Goal: Task Accomplishment & Management: Complete application form

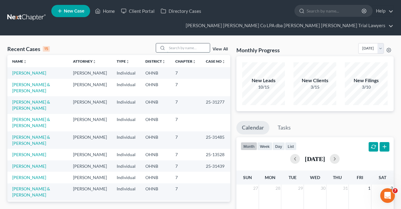
click at [178, 48] on input "search" at bounding box center [188, 47] width 43 height 9
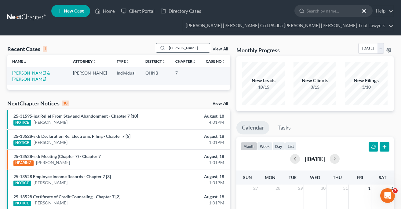
type input "[PERSON_NAME]"
drag, startPoint x: 168, startPoint y: 51, endPoint x: 37, endPoint y: 73, distance: 132.8
click at [37, 73] on link "[PERSON_NAME] & [PERSON_NAME]" at bounding box center [31, 75] width 38 height 11
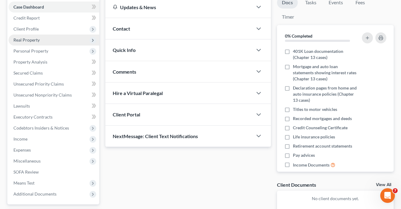
scroll to position [76, 0]
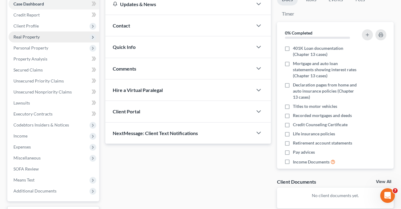
click at [23, 37] on span "Real Property" at bounding box center [26, 36] width 26 height 5
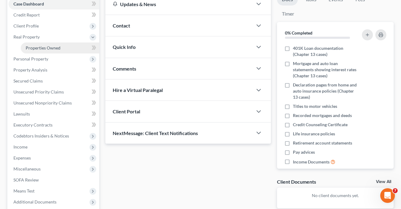
click at [49, 47] on span "Properties Owned" at bounding box center [43, 47] width 35 height 5
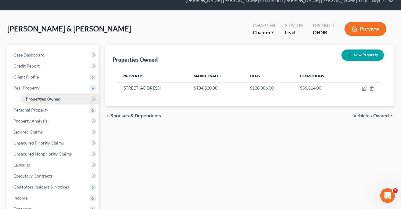
scroll to position [26, 0]
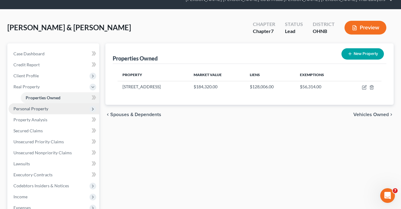
click at [39, 108] on span "Personal Property" at bounding box center [30, 108] width 35 height 5
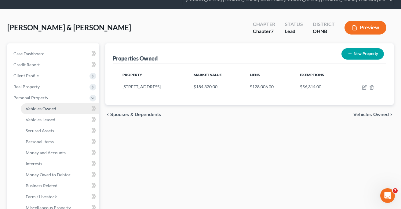
click at [40, 109] on span "Vehicles Owned" at bounding box center [41, 108] width 31 height 5
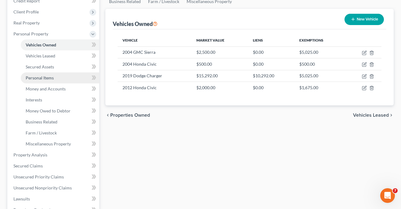
scroll to position [91, 0]
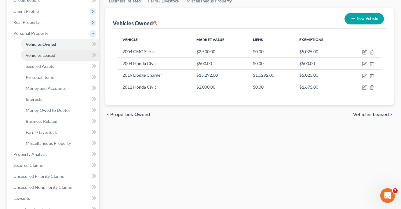
click at [57, 55] on link "Vehicles Leased" at bounding box center [60, 55] width 78 height 11
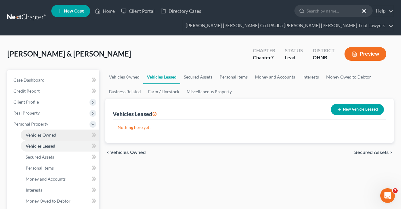
click at [40, 133] on span "Vehicles Owned" at bounding box center [41, 134] width 31 height 5
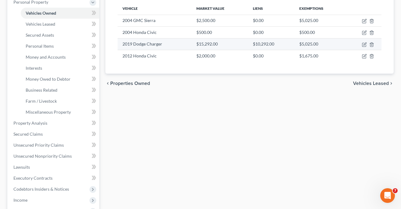
scroll to position [123, 0]
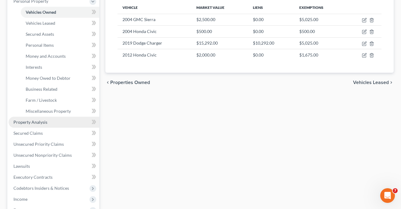
click at [41, 121] on span "Property Analysis" at bounding box center [30, 121] width 34 height 5
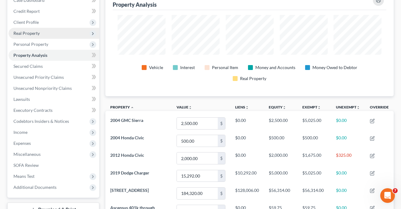
click at [26, 33] on span "Real Property" at bounding box center [26, 33] width 26 height 5
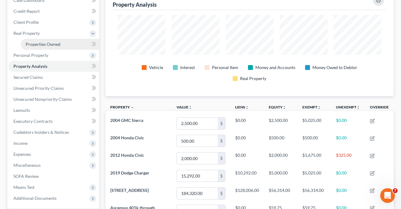
click at [29, 44] on span "Properties Owned" at bounding box center [43, 44] width 35 height 5
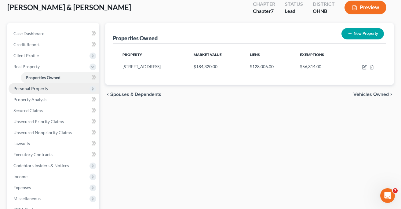
scroll to position [47, 0]
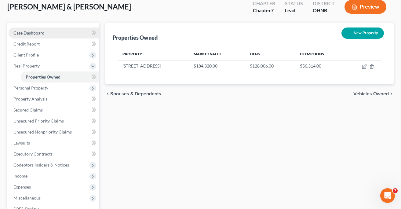
click at [28, 31] on span "Case Dashboard" at bounding box center [28, 32] width 31 height 5
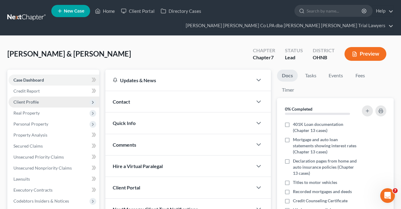
click at [27, 100] on span "Client Profile" at bounding box center [25, 101] width 25 height 5
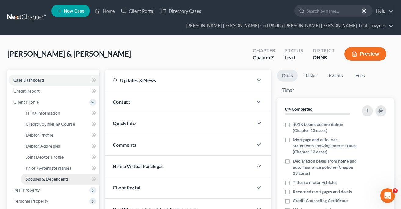
click at [53, 177] on span "Spouses & Dependents" at bounding box center [47, 178] width 43 height 5
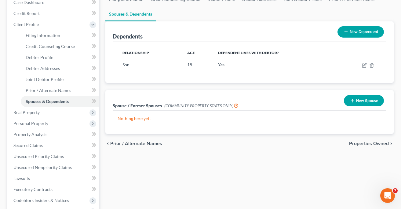
scroll to position [80, 0]
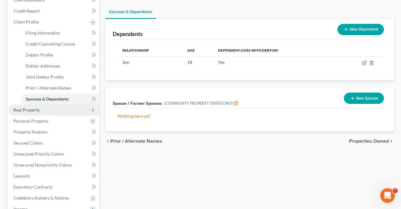
click at [34, 109] on span "Real Property" at bounding box center [26, 109] width 26 height 5
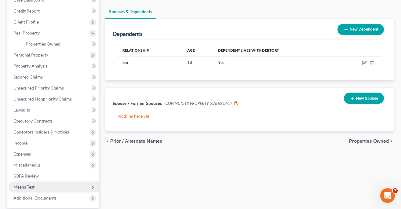
click at [23, 185] on span "Means Test" at bounding box center [23, 186] width 21 height 5
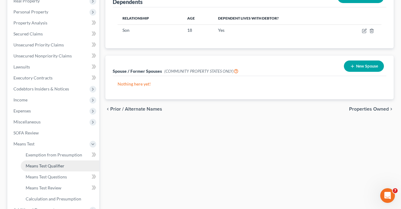
scroll to position [110, 0]
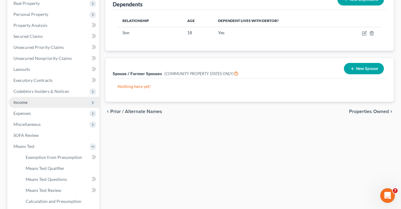
click at [34, 100] on span "Income" at bounding box center [54, 102] width 91 height 11
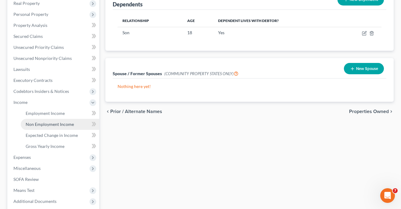
click at [40, 123] on span "Non Employment Income" at bounding box center [50, 123] width 48 height 5
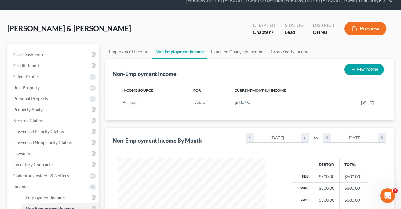
scroll to position [24, 0]
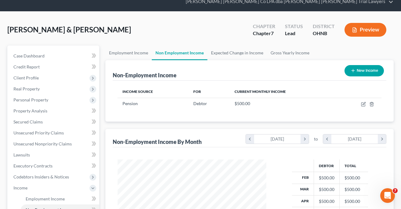
click at [365, 70] on button "New Income" at bounding box center [363, 70] width 39 height 11
select select "0"
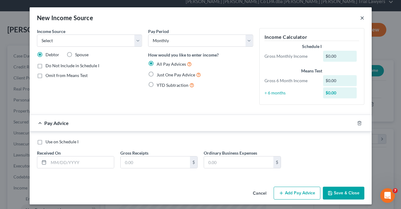
click at [362, 18] on button "×" at bounding box center [362, 17] width 4 height 7
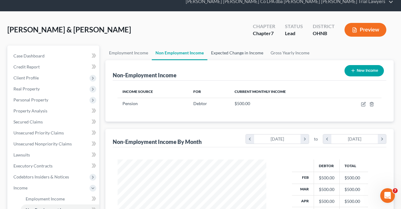
click at [244, 51] on link "Expected Change in Income" at bounding box center [237, 52] width 60 height 15
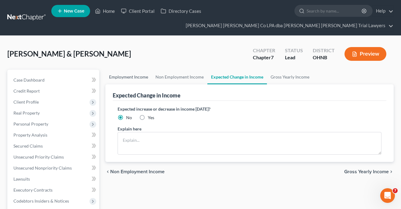
click at [118, 77] on link "Employment Income" at bounding box center [128, 77] width 46 height 15
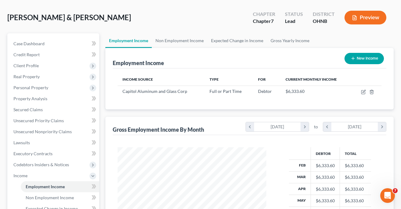
scroll to position [32, 0]
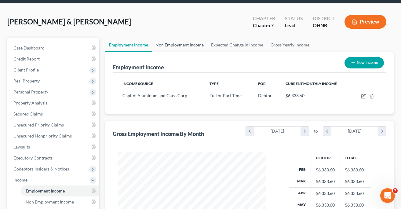
click at [179, 44] on link "Non Employment Income" at bounding box center [180, 45] width 56 height 15
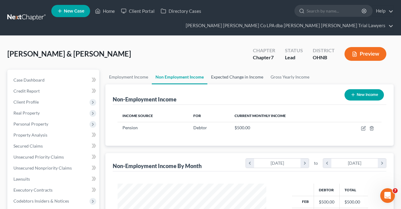
scroll to position [109, 161]
click at [223, 77] on link "Expected Change in Income" at bounding box center [237, 77] width 60 height 15
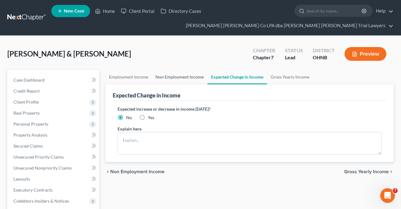
click at [183, 78] on link "Non Employment Income" at bounding box center [180, 77] width 56 height 15
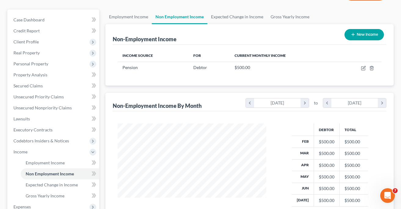
scroll to position [44, 0]
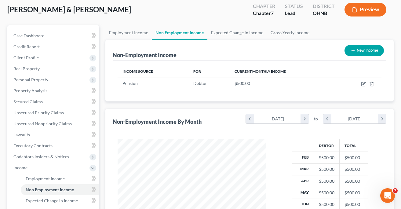
click at [364, 51] on button "New Income" at bounding box center [363, 50] width 39 height 11
select select "0"
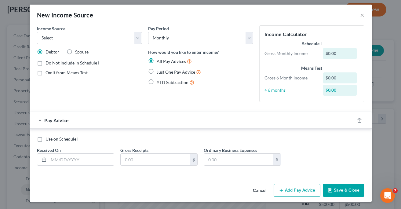
scroll to position [2, 0]
click at [259, 191] on button "Cancel" at bounding box center [259, 191] width 23 height 12
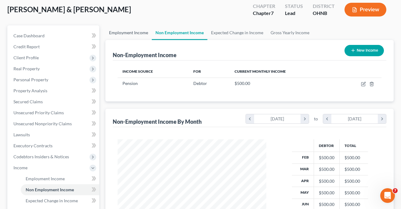
click at [137, 33] on link "Employment Income" at bounding box center [128, 32] width 46 height 15
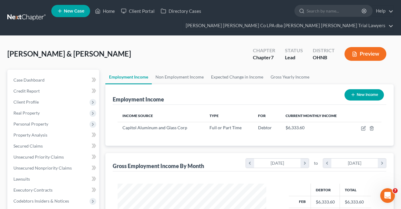
scroll to position [109, 161]
click at [183, 77] on link "Non Employment Income" at bounding box center [180, 77] width 56 height 15
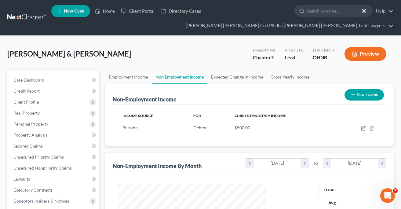
scroll to position [74, 161]
click at [238, 75] on link "Expected Change in Income" at bounding box center [237, 77] width 60 height 15
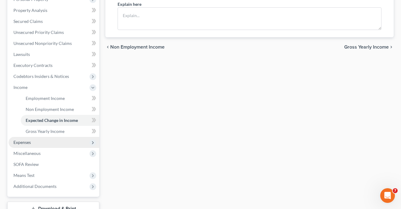
scroll to position [126, 0]
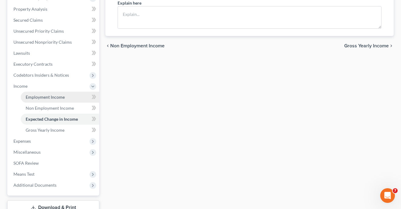
click at [58, 98] on span "Employment Income" at bounding box center [45, 96] width 39 height 5
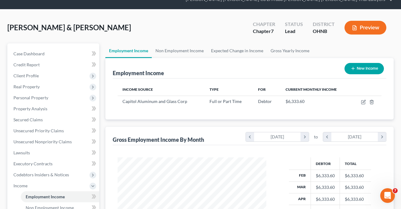
scroll to position [26, 0]
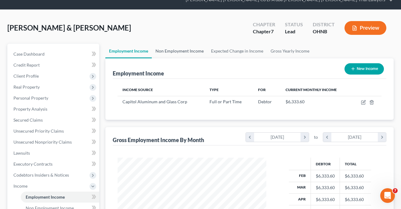
click at [179, 49] on link "Non Employment Income" at bounding box center [180, 51] width 56 height 15
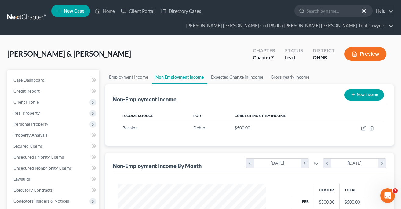
scroll to position [109, 161]
click at [364, 91] on button "New Income" at bounding box center [363, 94] width 39 height 11
select select "0"
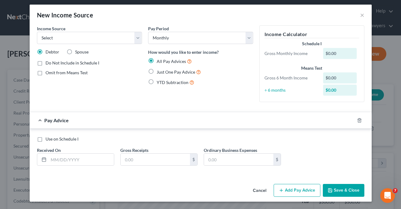
scroll to position [2, 0]
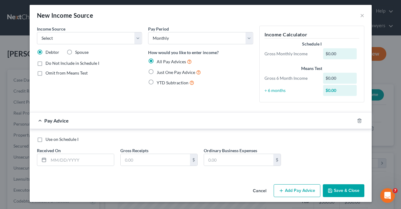
click at [334, 190] on button "Save & Close" at bounding box center [344, 190] width 42 height 13
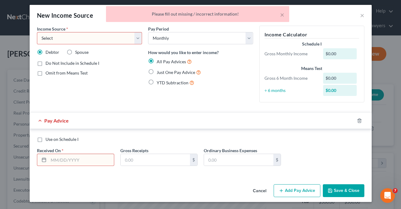
click at [295, 191] on button "Add Pay Advice" at bounding box center [296, 190] width 47 height 13
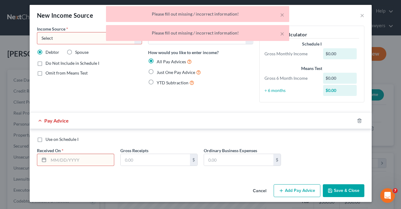
click at [361, 15] on div "× Please fill out missing / incorrect information! × Please fill out missing / …" at bounding box center [197, 25] width 401 height 38
click at [360, 15] on div "× Please fill out missing / incorrect information! × Please fill out missing / …" at bounding box center [197, 25] width 401 height 38
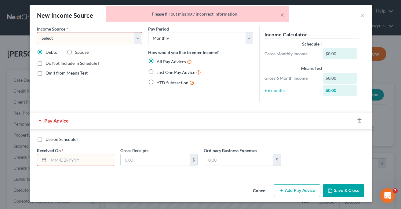
click at [361, 16] on div "× Please fill out missing / incorrect information!" at bounding box center [197, 15] width 401 height 19
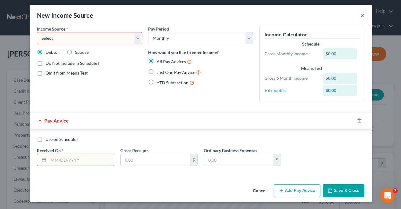
click at [362, 16] on button "×" at bounding box center [362, 15] width 4 height 7
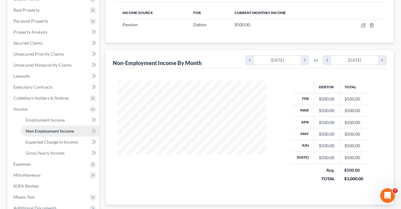
scroll to position [107, 0]
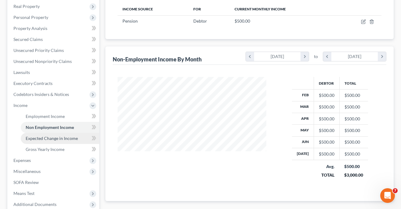
click at [58, 139] on span "Expected Change in Income" at bounding box center [52, 138] width 52 height 5
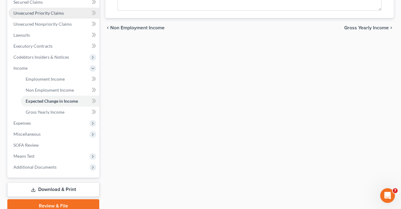
scroll to position [144, 0]
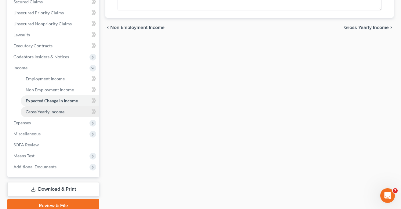
click at [47, 113] on span "Gross Yearly Income" at bounding box center [45, 111] width 39 height 5
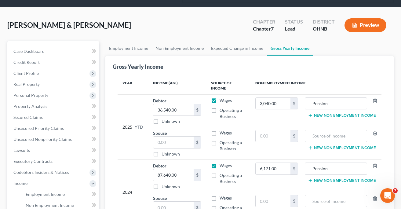
scroll to position [29, 0]
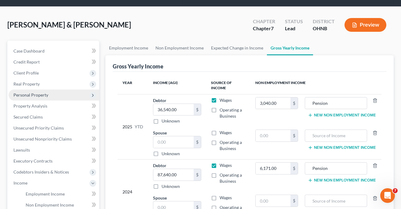
click at [31, 93] on span "Personal Property" at bounding box center [30, 94] width 35 height 5
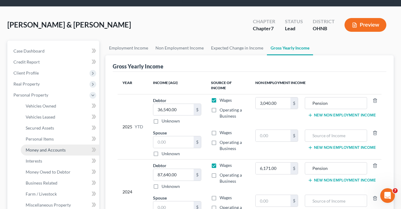
click at [34, 150] on span "Money and Accounts" at bounding box center [46, 149] width 40 height 5
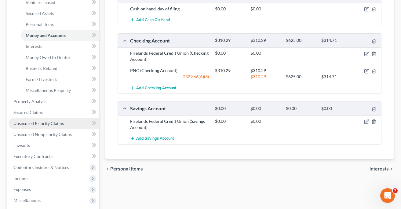
scroll to position [147, 0]
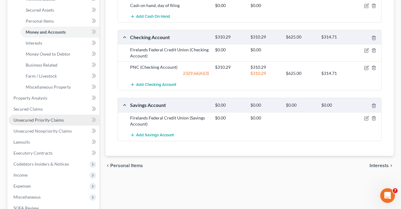
click at [34, 119] on span "Unsecured Priority Claims" at bounding box center [38, 119] width 50 height 5
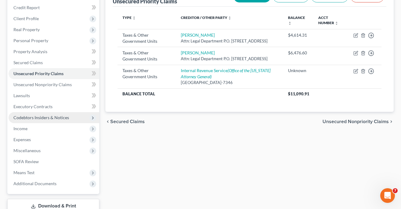
scroll to position [89, 0]
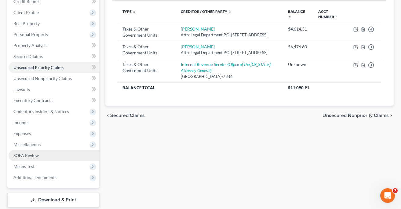
click at [34, 150] on link "SOFA Review" at bounding box center [54, 155] width 91 height 11
